Goal: Find specific page/section: Find specific page/section

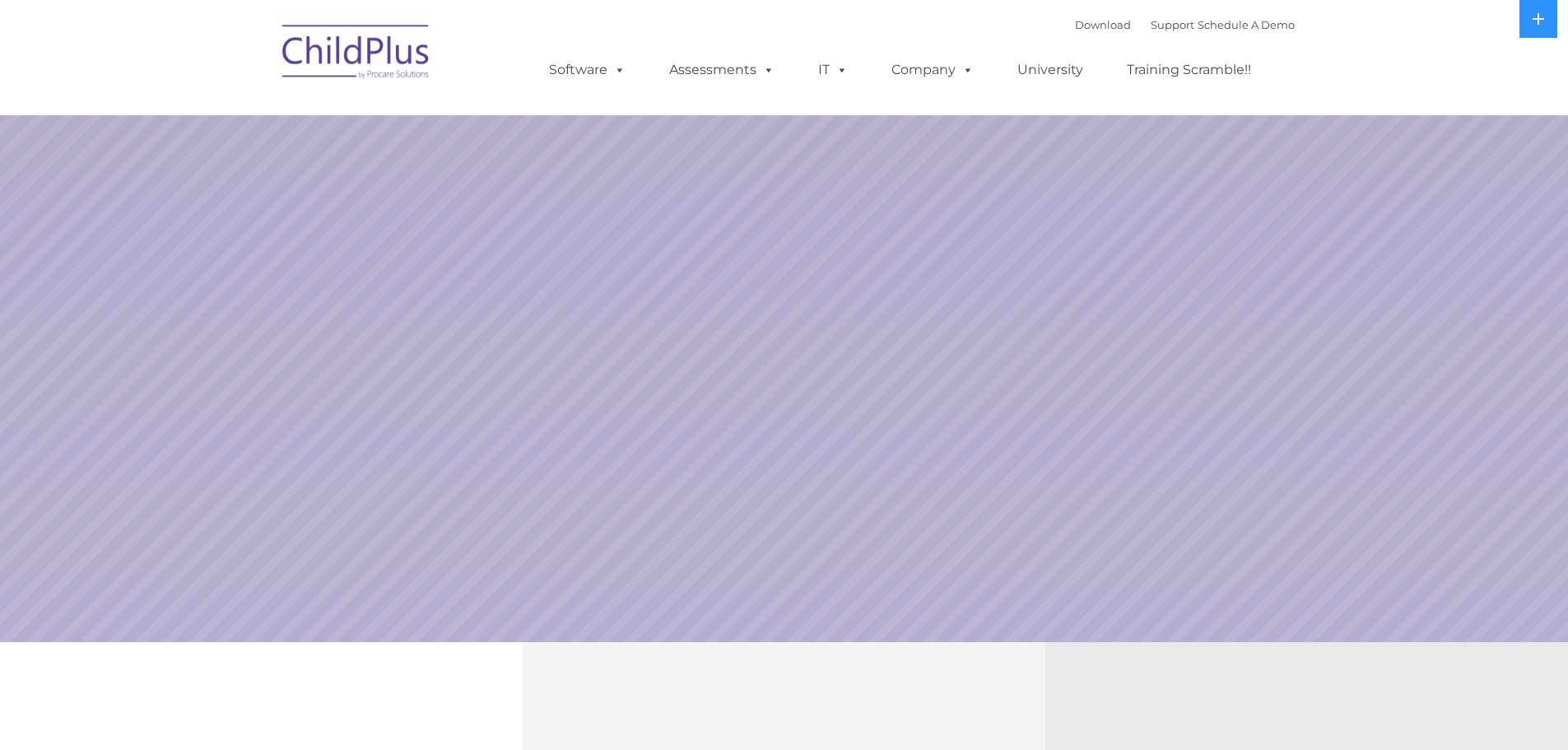
select select "MEDIUM"
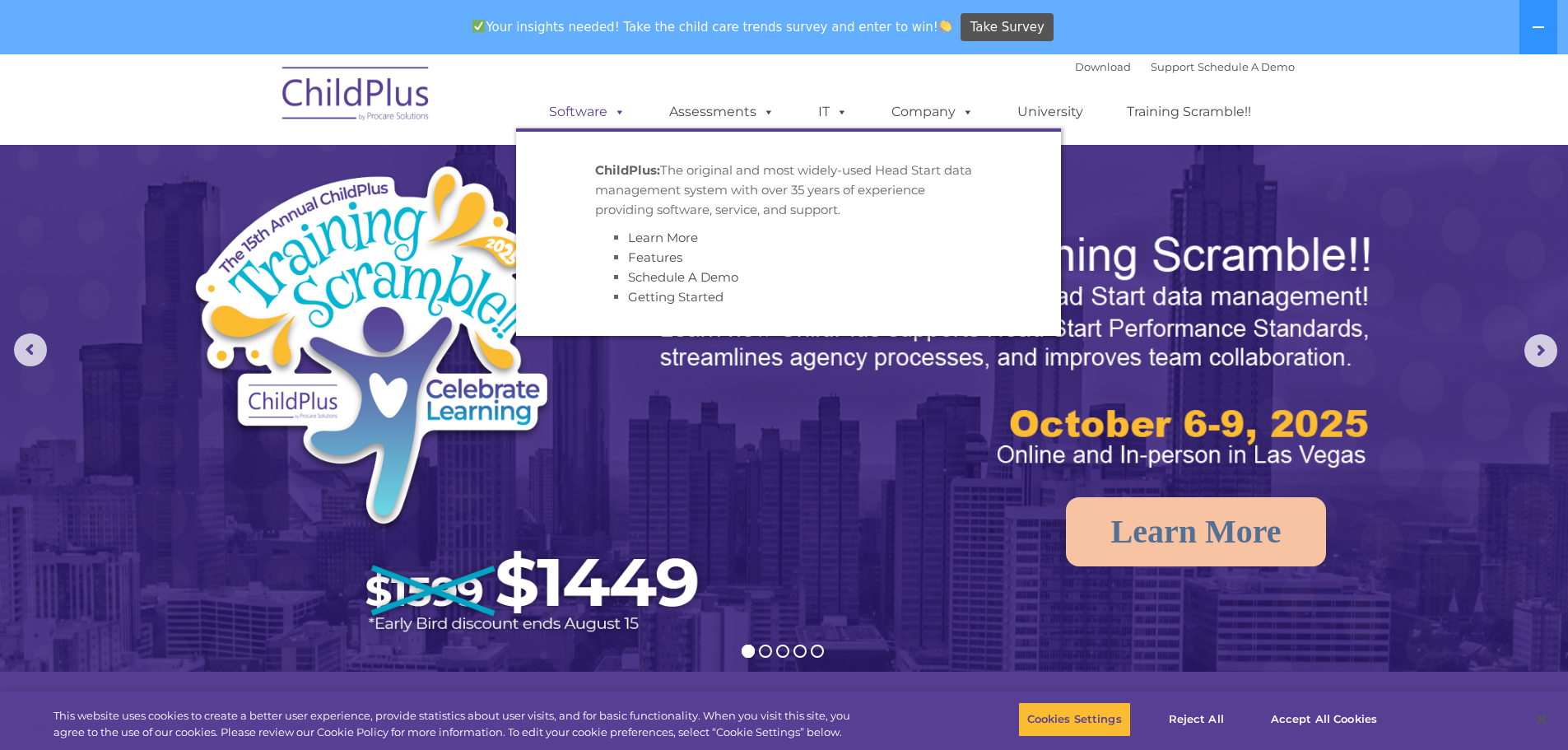
click at [544, 108] on link "Software" at bounding box center [587, 112] width 109 height 33
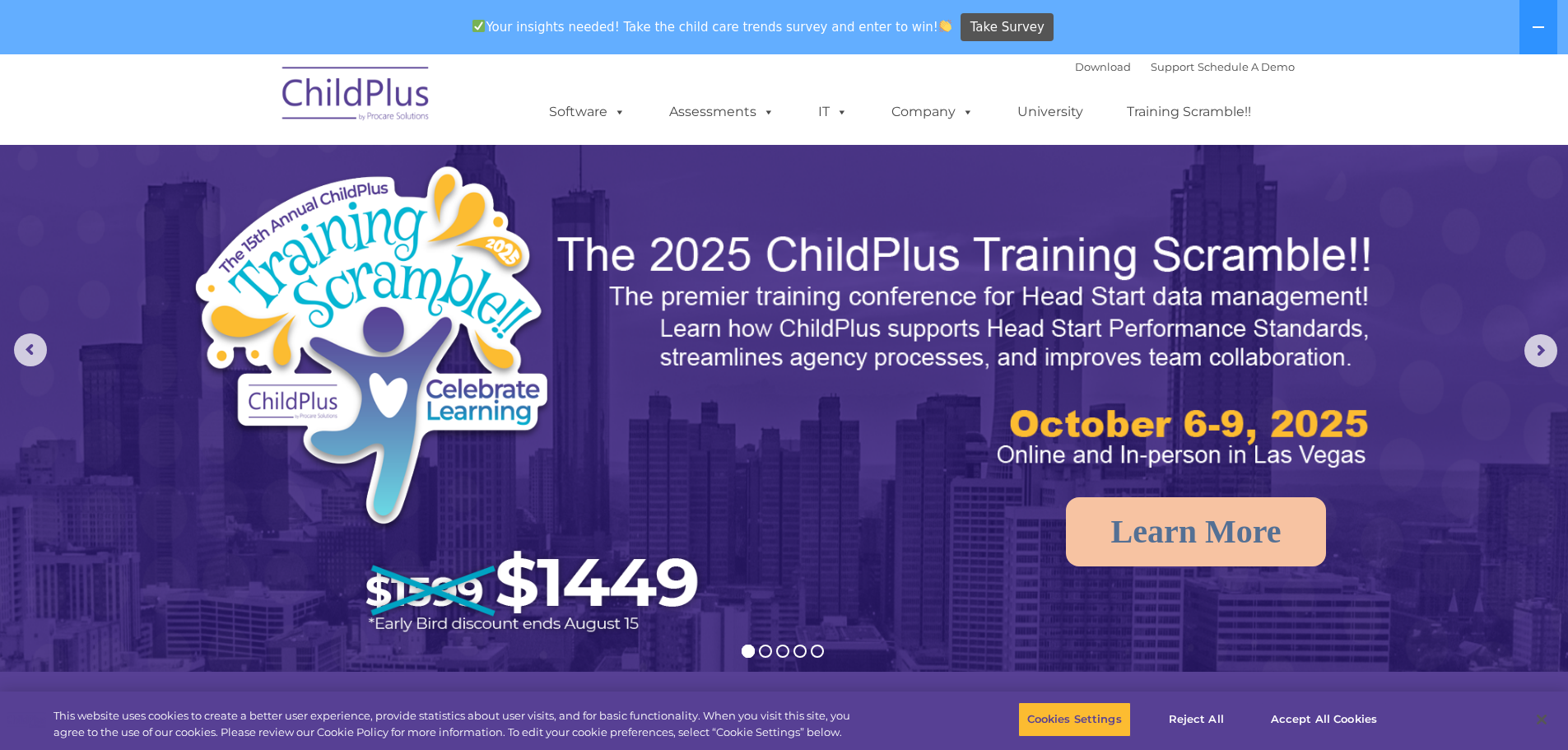
drag, startPoint x: 666, startPoint y: 75, endPoint x: 711, endPoint y: 68, distance: 45.5
click at [667, 75] on div "Download Support | Schedule A Demo  MENU MENU Software ChildPlus: The original…" at bounding box center [906, 100] width 779 height 91
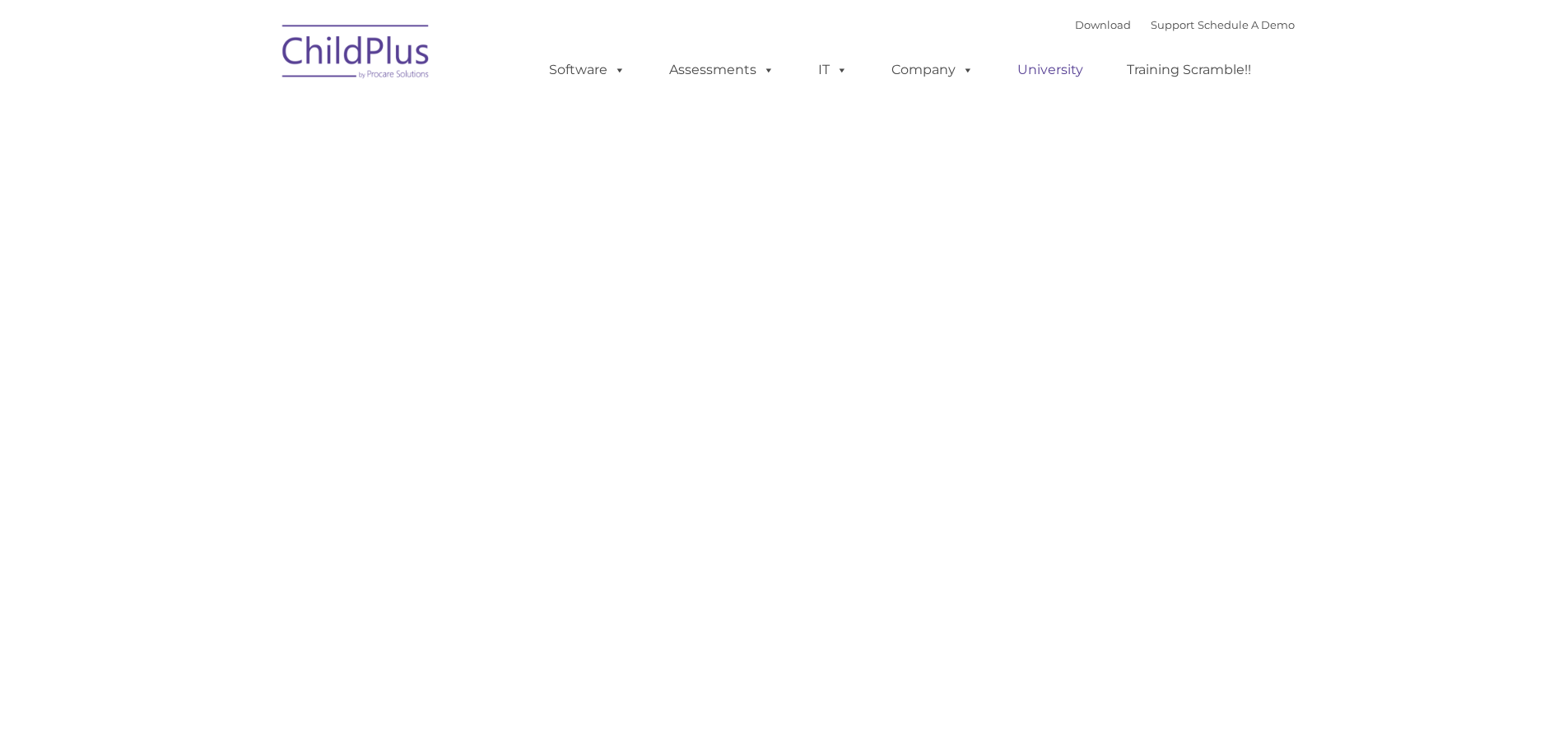
type input ""
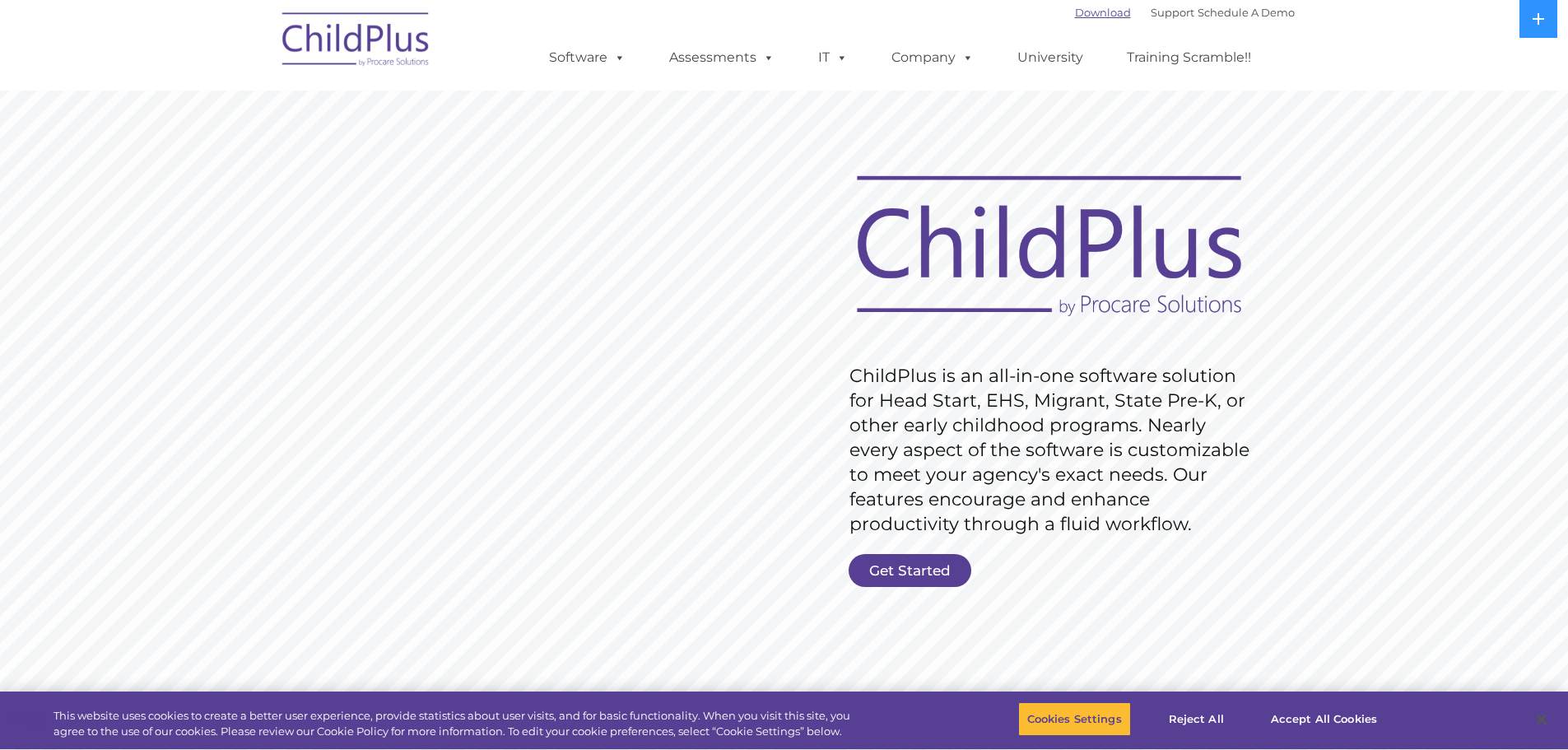
click at [1077, 11] on link "Download" at bounding box center [1103, 12] width 56 height 13
